Goal: Task Accomplishment & Management: Use online tool/utility

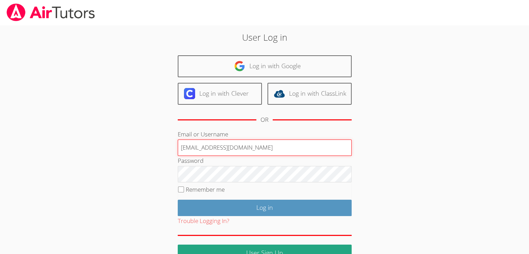
type input "[EMAIL_ADDRESS][DOMAIN_NAME]"
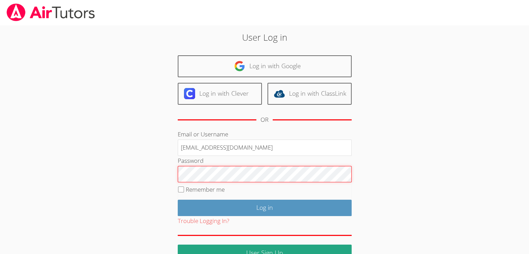
click at [178, 199] on input "Log in" at bounding box center [265, 207] width 174 height 16
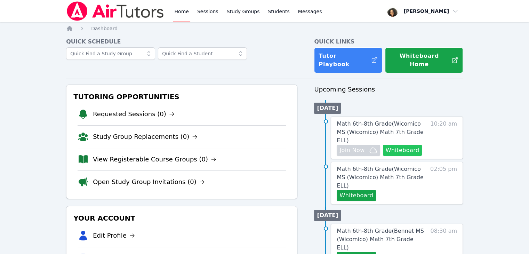
click at [414, 145] on button "Whiteboard" at bounding box center [402, 150] width 39 height 11
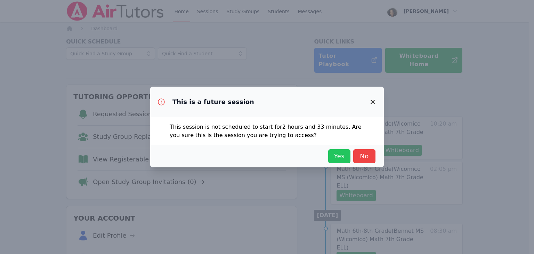
click at [338, 155] on span "Yes" at bounding box center [339, 156] width 15 height 10
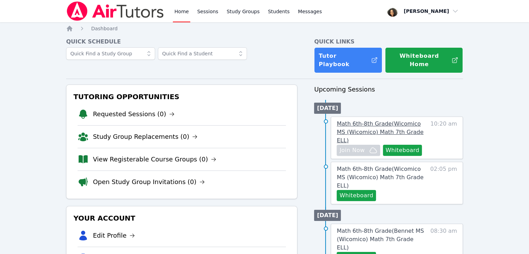
click at [352, 120] on span "Math 6th-8th Grade ( Wicomico MS (Wicomico) Math 7th Grade ELL )" at bounding box center [379, 131] width 87 height 23
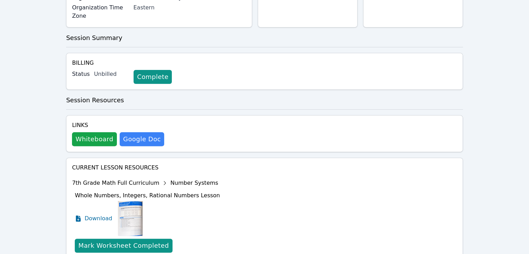
scroll to position [225, 0]
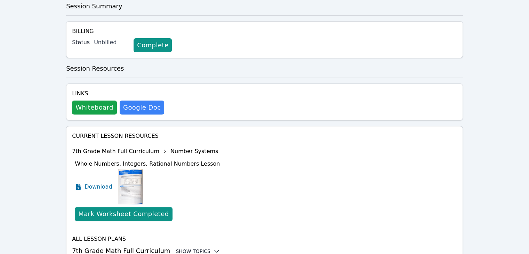
click at [177, 247] on div "Show Topics" at bounding box center [197, 250] width 44 height 7
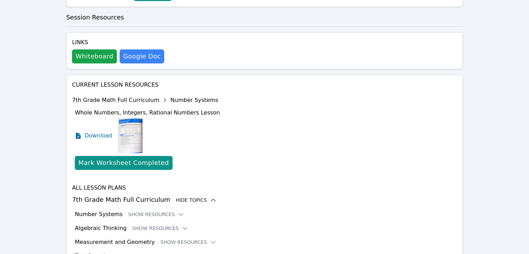
scroll to position [282, 0]
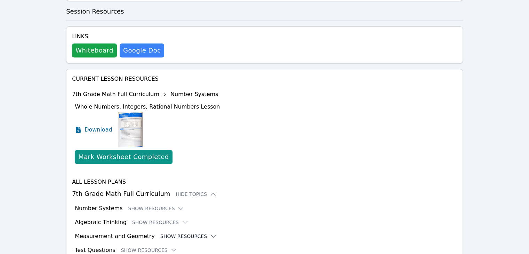
click at [178, 232] on button "Show Resources" at bounding box center [188, 235] width 56 height 7
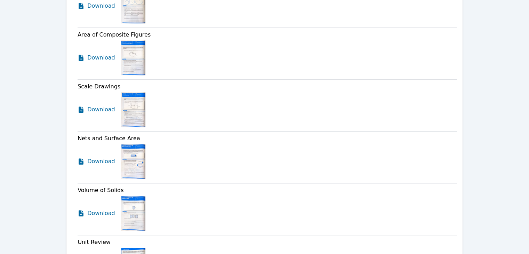
scroll to position [706, 0]
